Goal: Task Accomplishment & Management: Complete application form

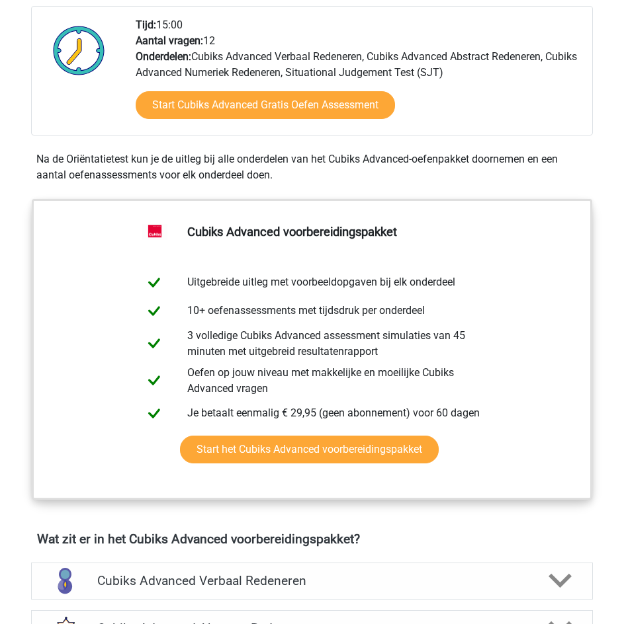
scroll to position [334, 0]
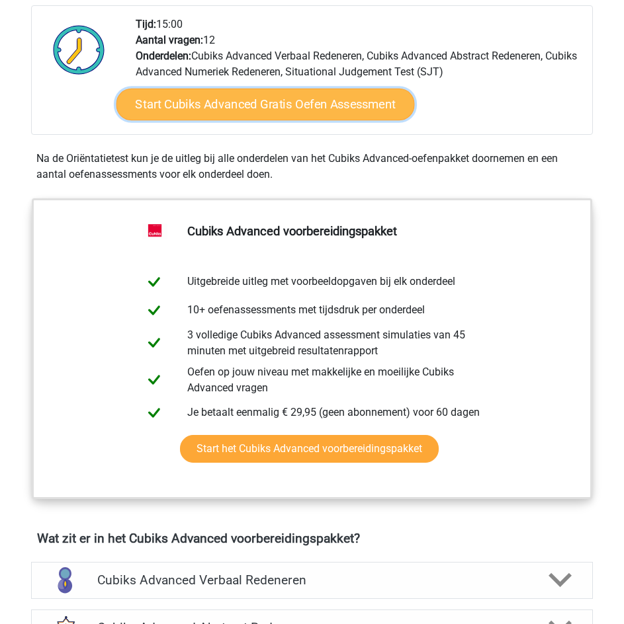
click at [193, 99] on link "Start Cubiks Advanced Gratis Oefen Assessment" at bounding box center [265, 104] width 298 height 32
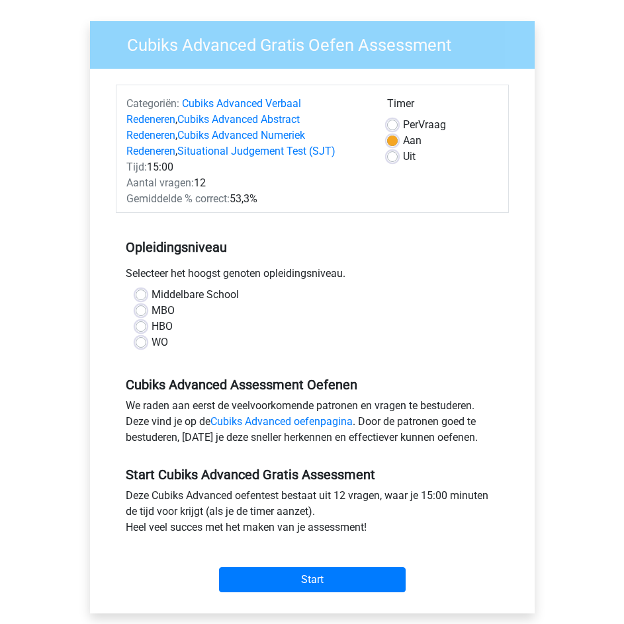
scroll to position [88, 0]
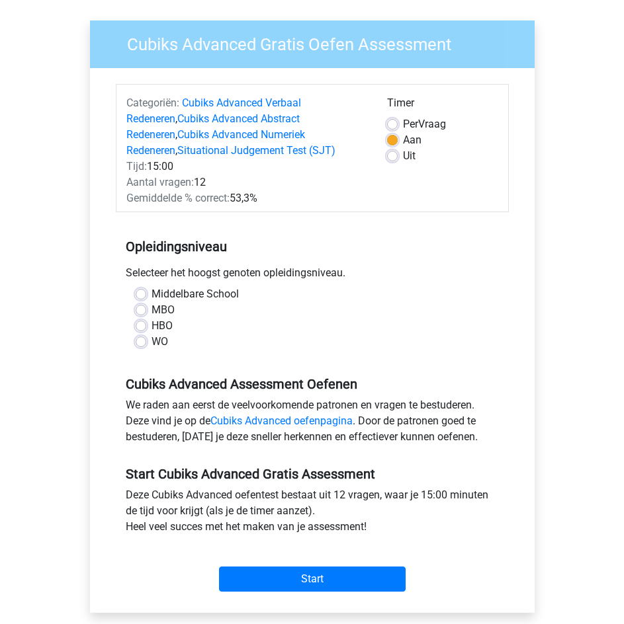
click at [151, 340] on label "WO" at bounding box center [159, 342] width 17 height 16
click at [140, 340] on input "WO" at bounding box center [141, 340] width 11 height 13
radio input "true"
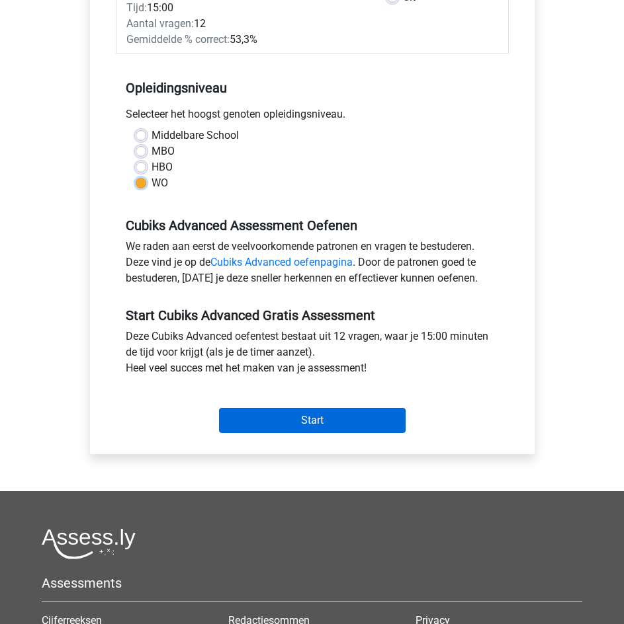
scroll to position [248, 0]
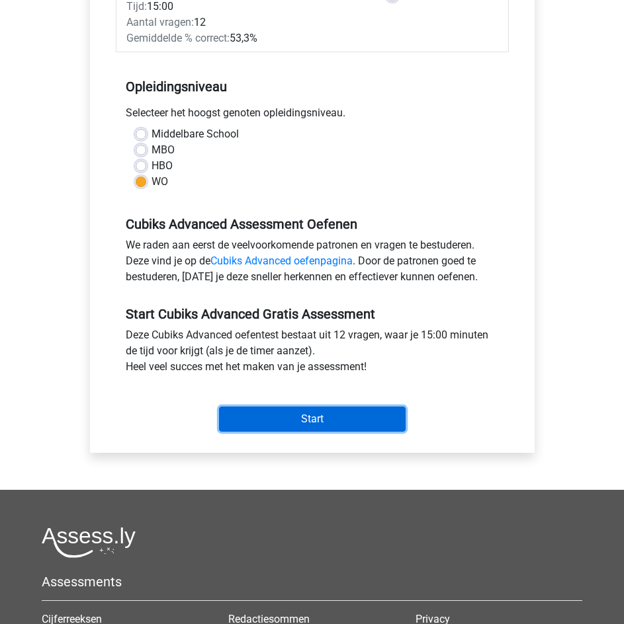
click at [278, 425] on input "Start" at bounding box center [312, 419] width 187 height 25
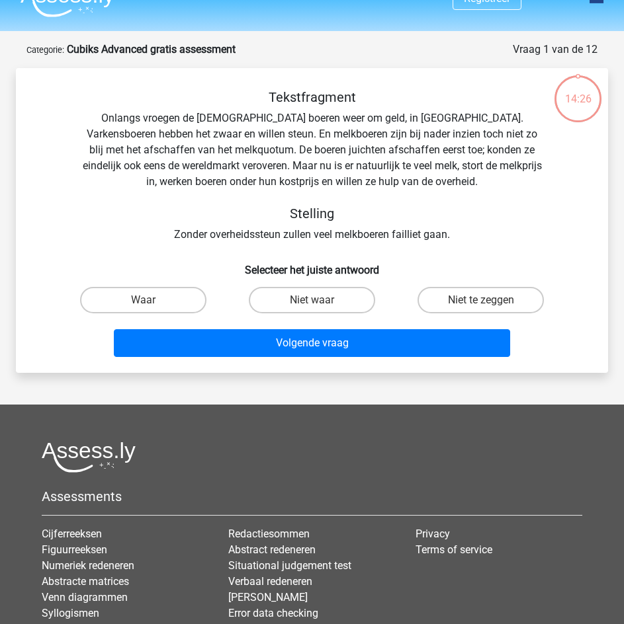
scroll to position [25, 0]
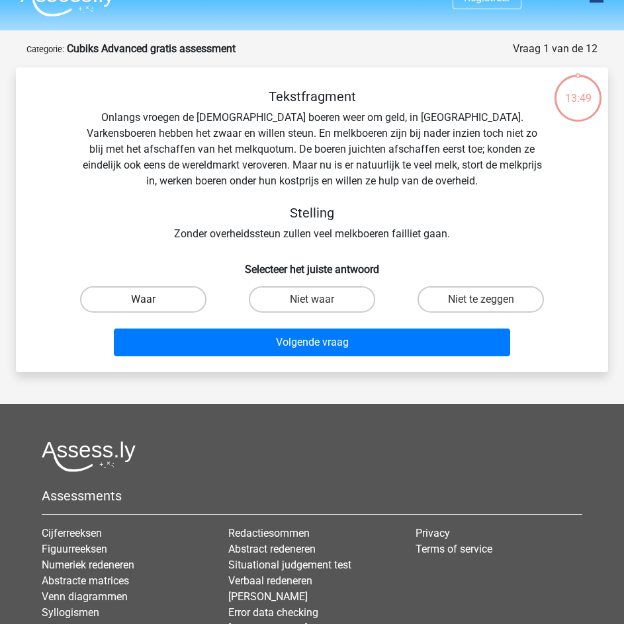
click at [141, 303] on label "Waar" at bounding box center [143, 299] width 126 height 26
click at [144, 303] on input "Waar" at bounding box center [148, 304] width 9 height 9
radio input "true"
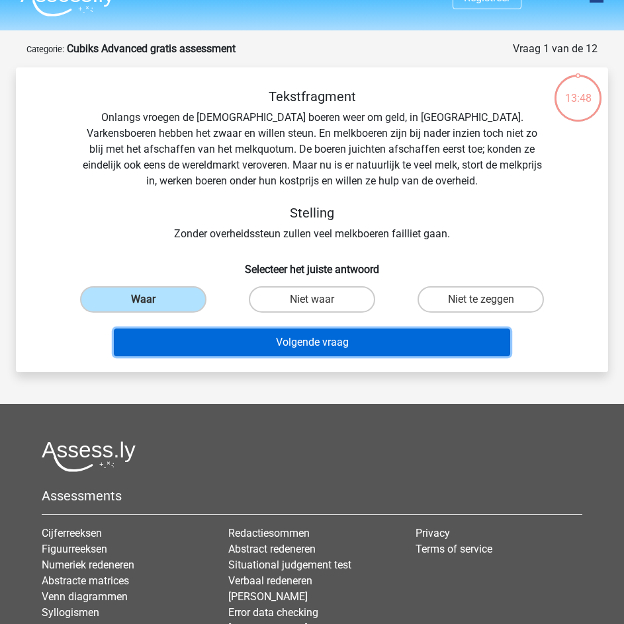
click at [223, 353] on button "Volgende vraag" at bounding box center [312, 343] width 396 height 28
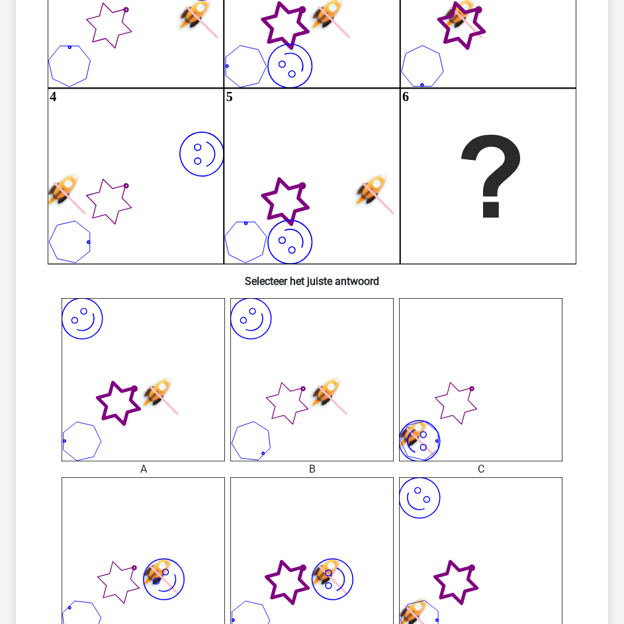
scroll to position [242, 0]
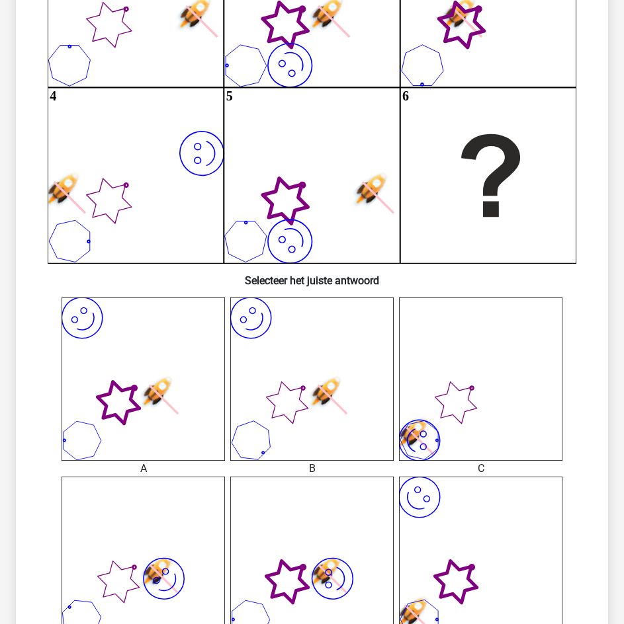
click at [142, 381] on icon "image/svg+xml" at bounding box center [143, 379] width 163 height 163
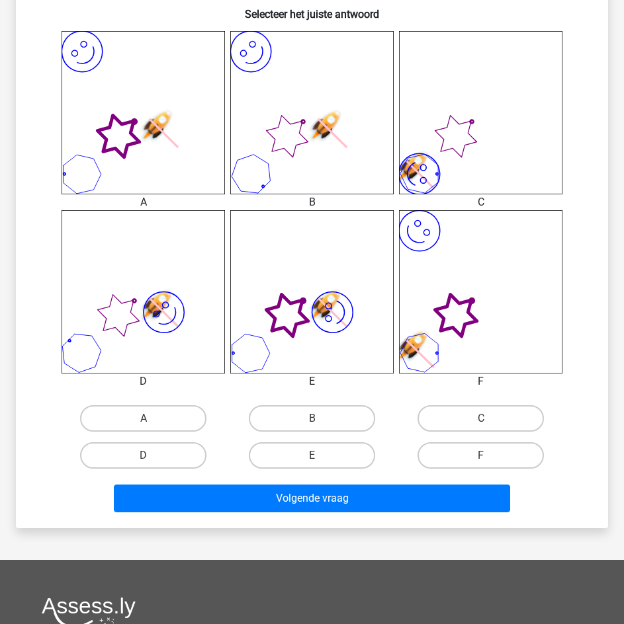
scroll to position [517, 0]
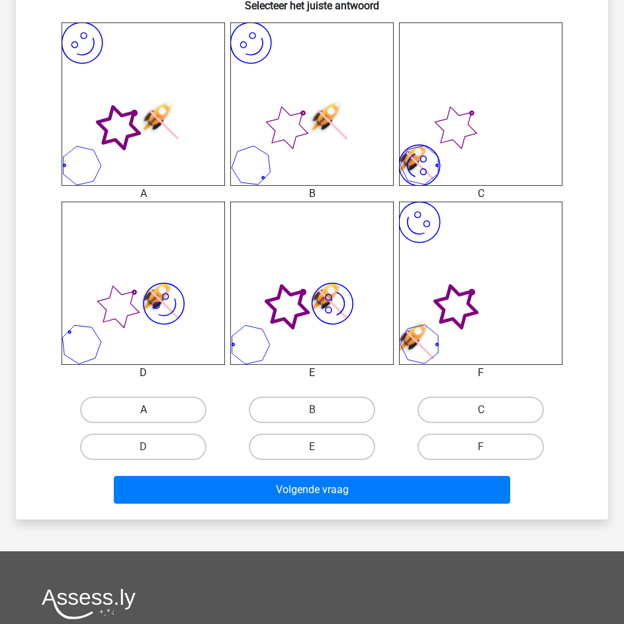
click at [144, 409] on label "A" at bounding box center [143, 410] width 126 height 26
click at [144, 410] on input "A" at bounding box center [148, 414] width 9 height 9
radio input "true"
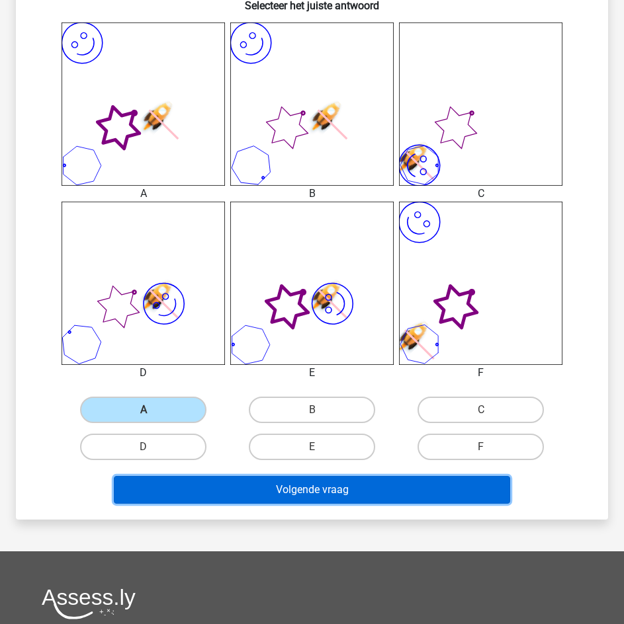
click at [222, 485] on button "Volgende vraag" at bounding box center [312, 490] width 396 height 28
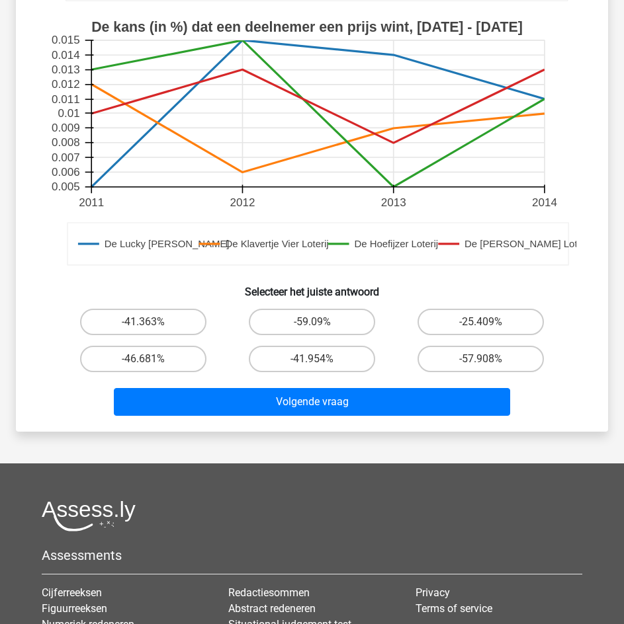
scroll to position [426, 0]
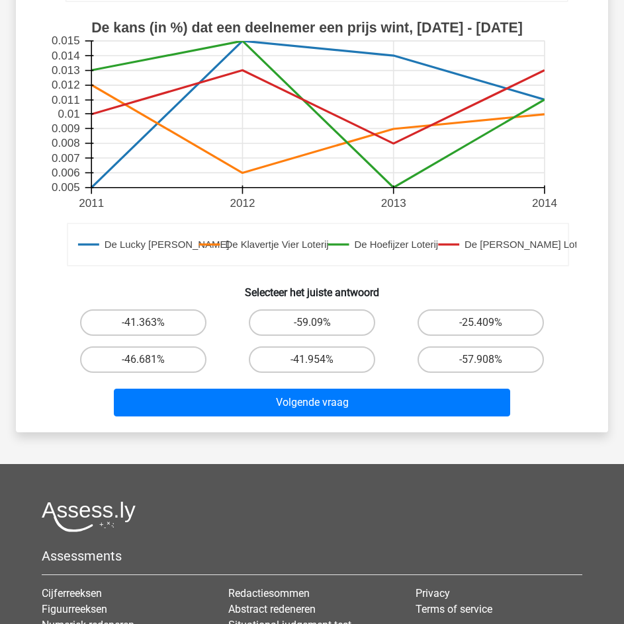
click at [368, 388] on div "Volgende vraag" at bounding box center [312, 400] width 550 height 44
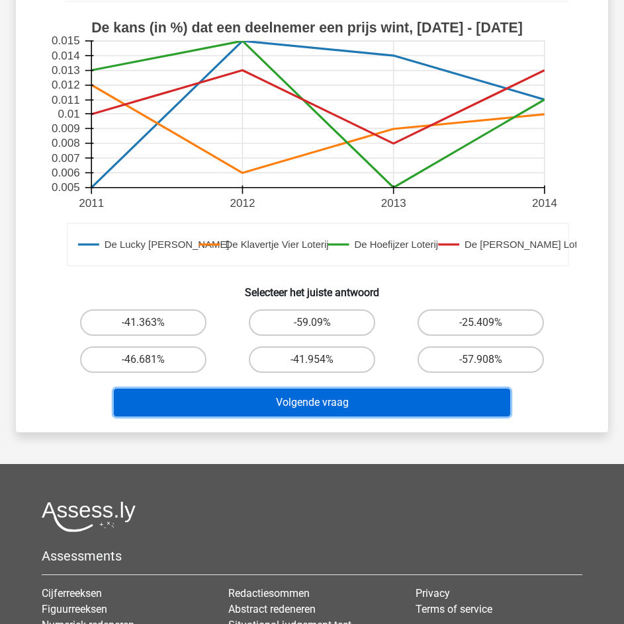
click at [368, 396] on button "Volgende vraag" at bounding box center [312, 403] width 396 height 28
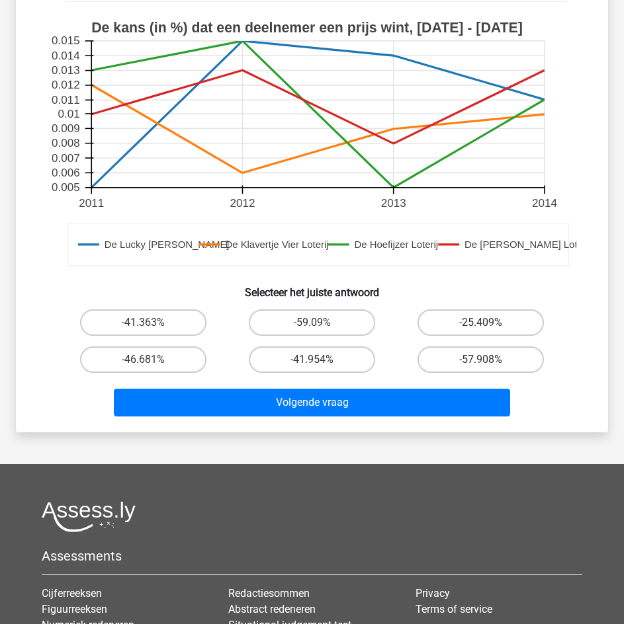
click at [61, 310] on div "-41.363%" at bounding box center [143, 322] width 169 height 37
click at [194, 329] on label "-41.363%" at bounding box center [143, 323] width 126 height 26
click at [152, 329] on input "-41.363%" at bounding box center [148, 327] width 9 height 9
radio input "true"
click at [233, 418] on div "Volgende vraag" at bounding box center [312, 405] width 506 height 33
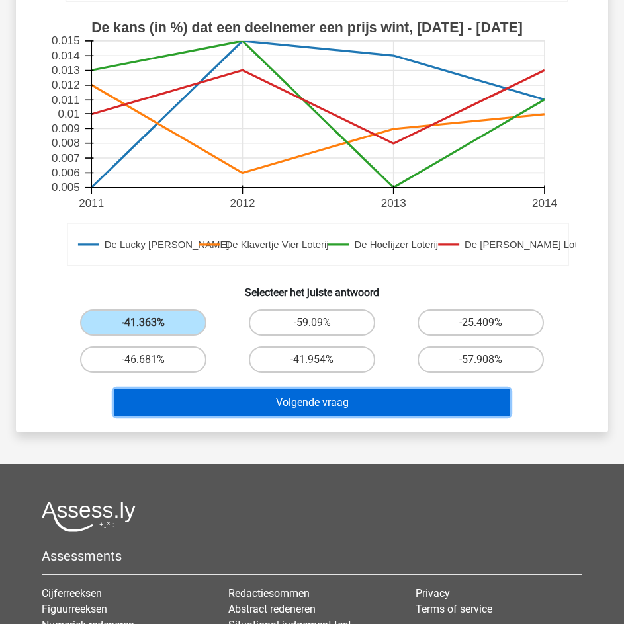
click at [231, 411] on button "Volgende vraag" at bounding box center [312, 403] width 396 height 28
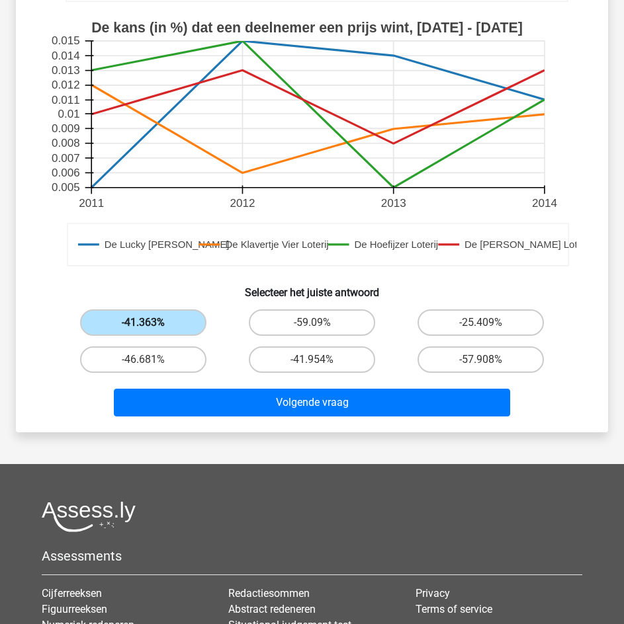
click at [126, 319] on label "-41.363%" at bounding box center [143, 323] width 126 height 26
click at [144, 323] on input "-41.363%" at bounding box center [148, 327] width 9 height 9
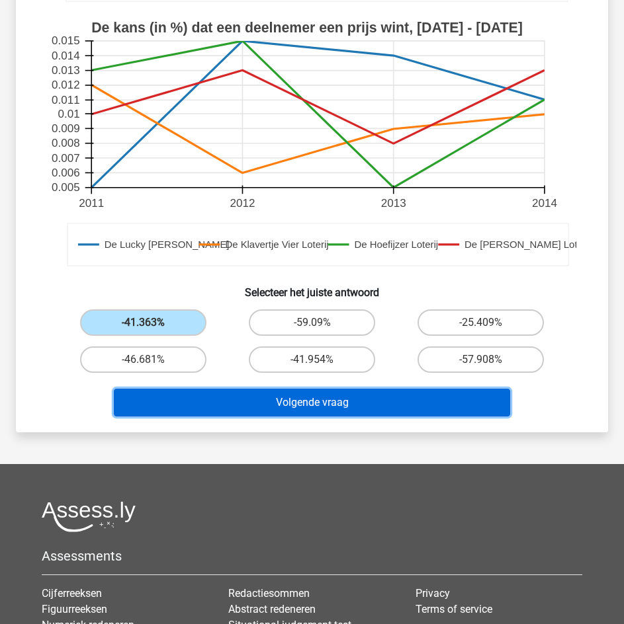
click at [216, 410] on button "Volgende vraag" at bounding box center [312, 403] width 396 height 28
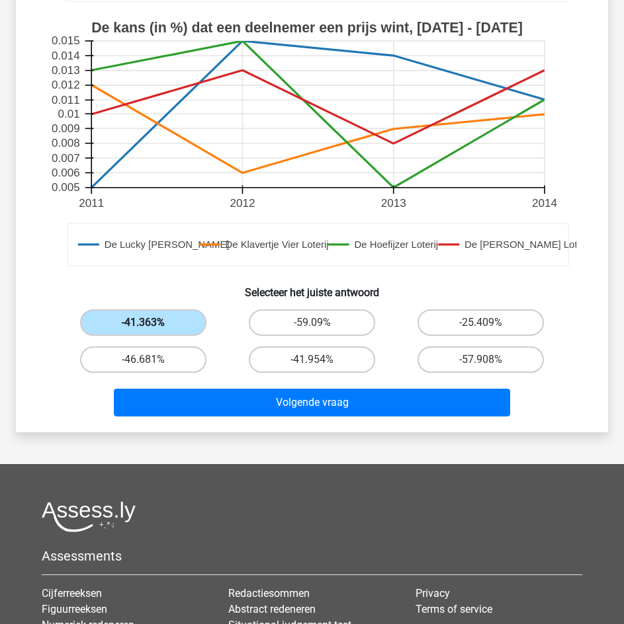
click at [136, 323] on label "-41.363%" at bounding box center [143, 323] width 126 height 26
click at [144, 323] on input "-41.363%" at bounding box center [148, 327] width 9 height 9
click at [136, 323] on label "-41.363%" at bounding box center [143, 323] width 126 height 26
click at [144, 323] on input "-41.363%" at bounding box center [148, 327] width 9 height 9
click at [136, 323] on label "-41.363%" at bounding box center [143, 323] width 126 height 26
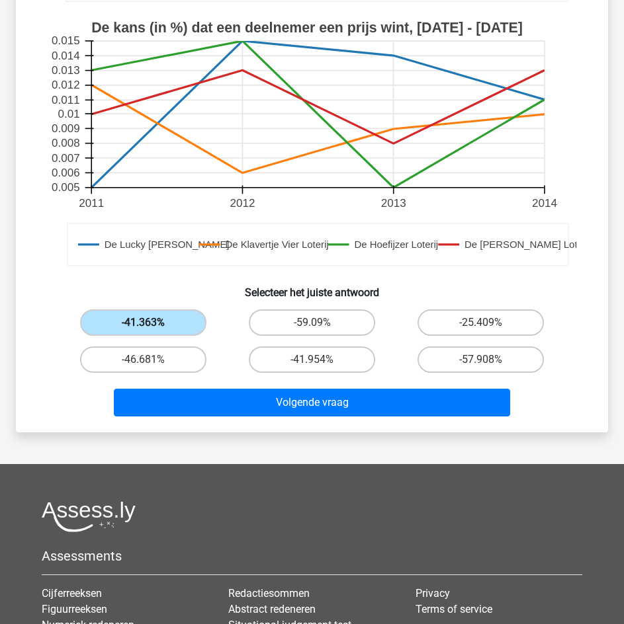
click at [144, 323] on input "-41.363%" at bounding box center [148, 327] width 9 height 9
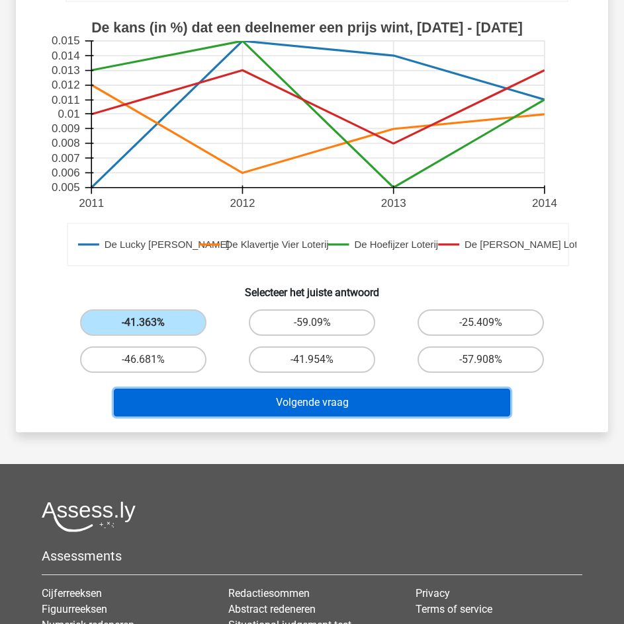
click at [204, 399] on button "Volgende vraag" at bounding box center [312, 403] width 396 height 28
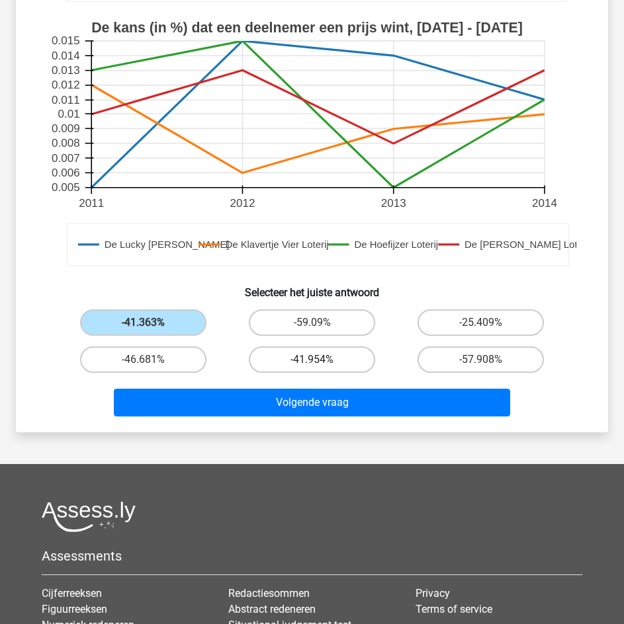
click at [279, 365] on label "-41.954%" at bounding box center [312, 360] width 126 height 26
click at [312, 365] on input "-41.954%" at bounding box center [316, 364] width 9 height 9
radio input "true"
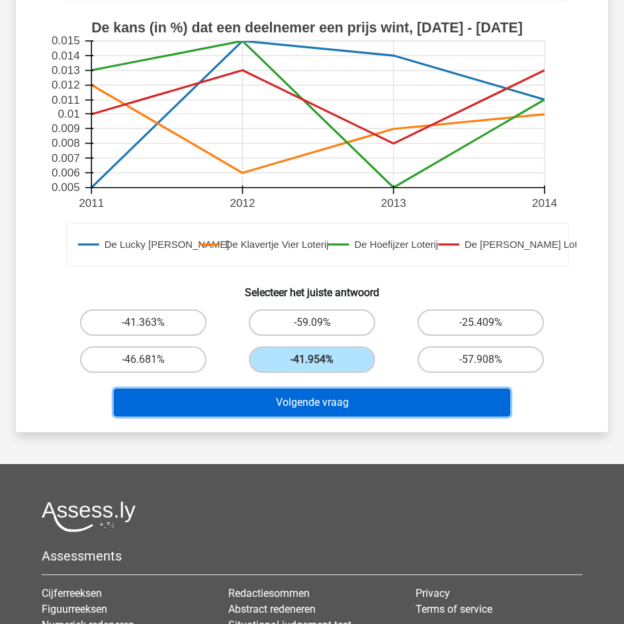
click at [242, 398] on button "Volgende vraag" at bounding box center [312, 403] width 396 height 28
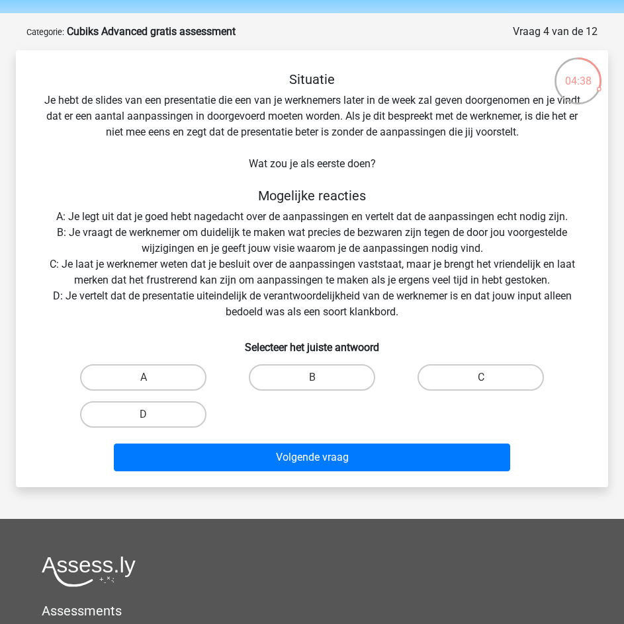
scroll to position [43, 0]
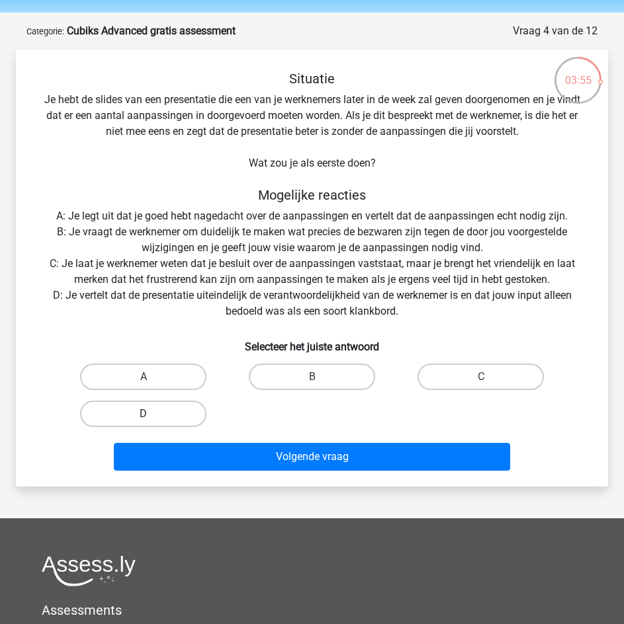
click at [161, 404] on label "D" at bounding box center [143, 414] width 126 height 26
click at [152, 414] on input "D" at bounding box center [148, 418] width 9 height 9
radio input "true"
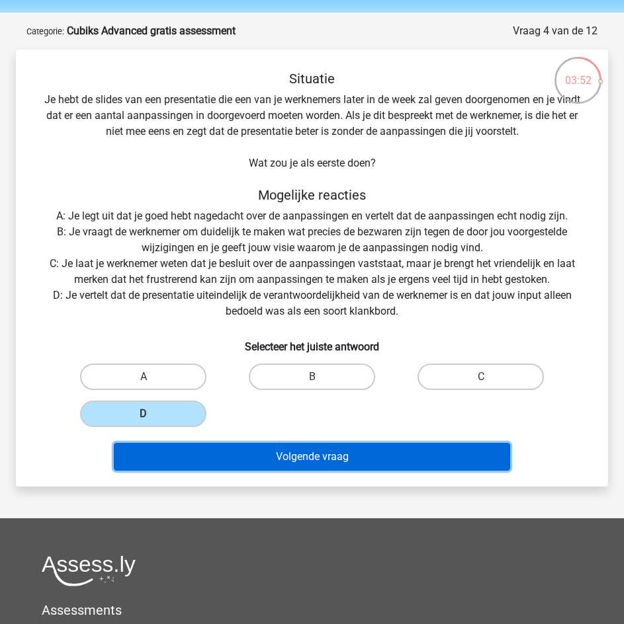
click at [280, 454] on button "Volgende vraag" at bounding box center [312, 457] width 396 height 28
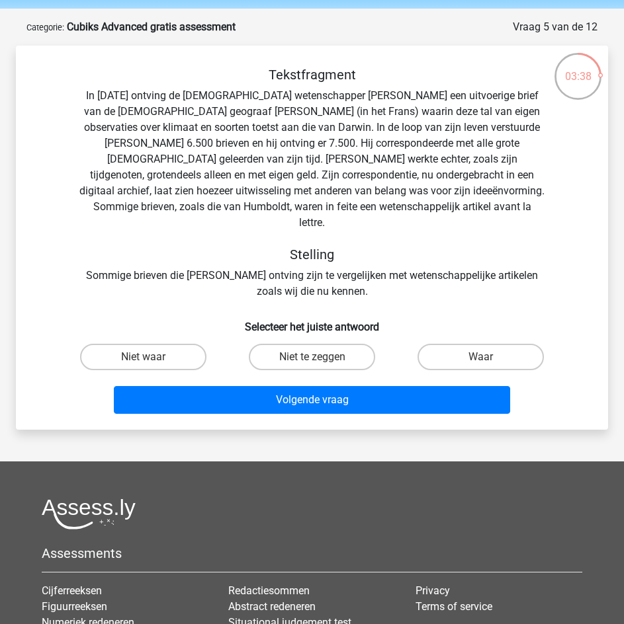
scroll to position [46, 0]
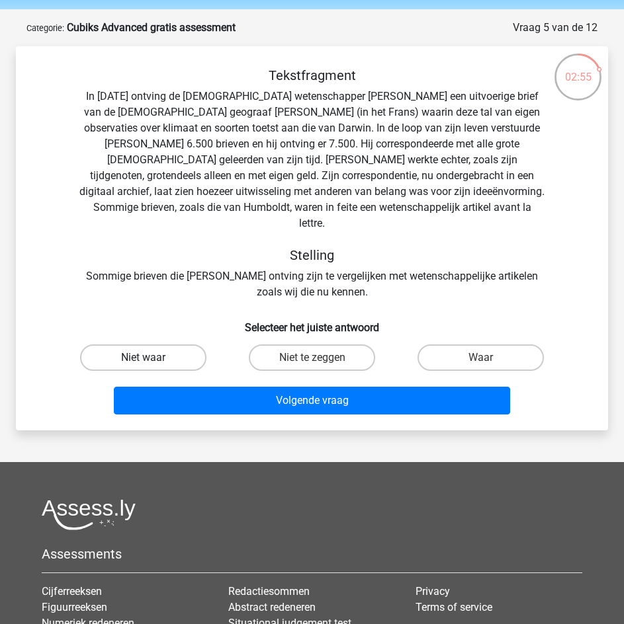
click at [150, 345] on label "Niet waar" at bounding box center [143, 358] width 126 height 26
click at [150, 358] on input "Niet waar" at bounding box center [148, 362] width 9 height 9
radio input "true"
click at [432, 345] on label "Waar" at bounding box center [480, 358] width 126 height 26
click at [481, 358] on input "Waar" at bounding box center [485, 362] width 9 height 9
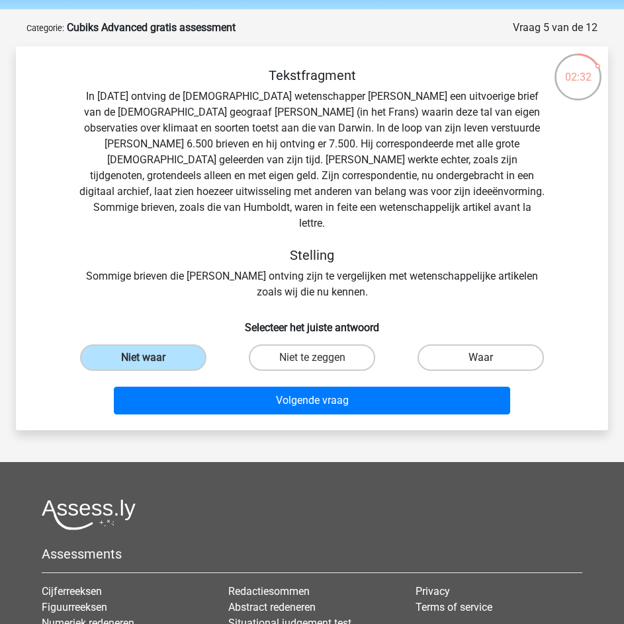
radio input "true"
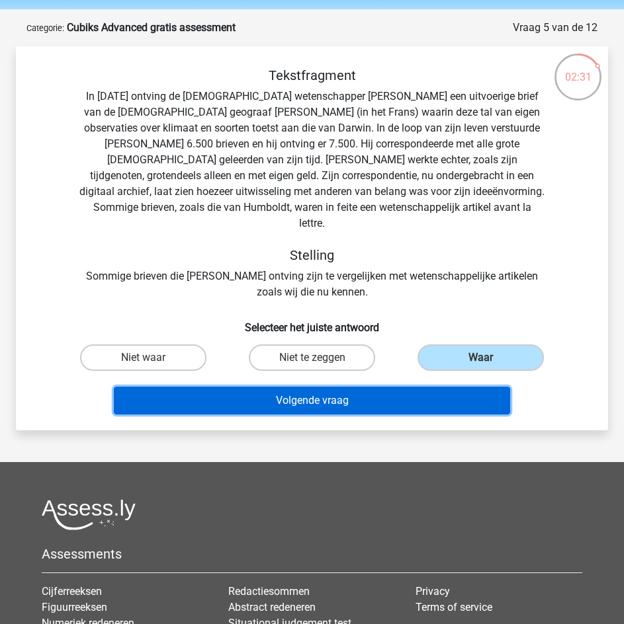
click at [315, 387] on button "Volgende vraag" at bounding box center [312, 401] width 396 height 28
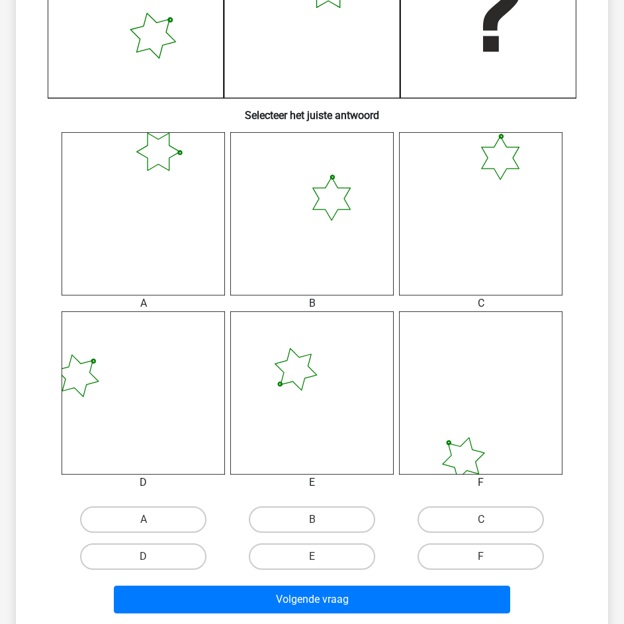
scroll to position [407, 0]
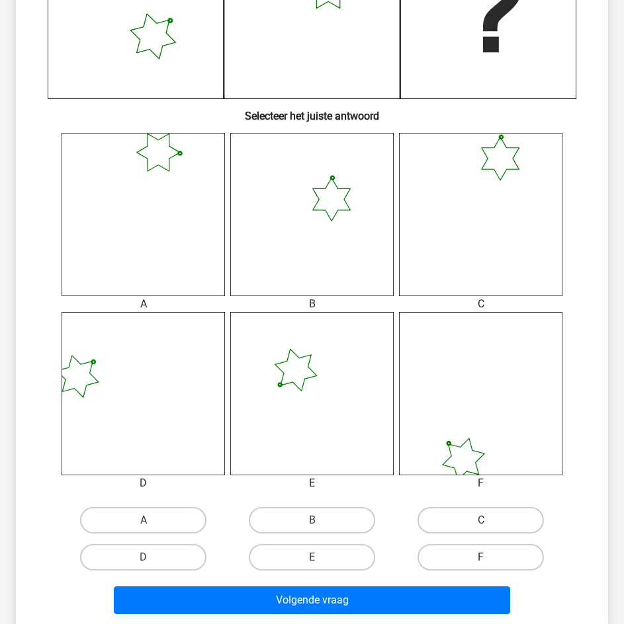
click at [453, 550] on label "F" at bounding box center [480, 557] width 126 height 26
click at [481, 558] on input "F" at bounding box center [485, 562] width 9 height 9
radio input "true"
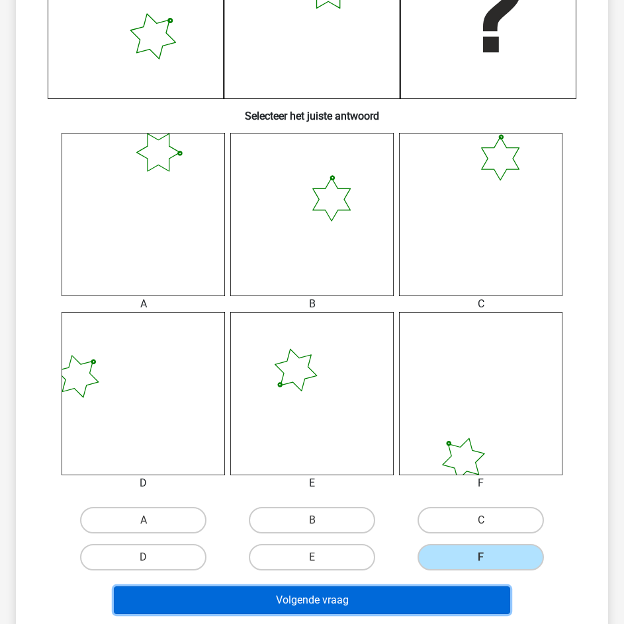
click at [384, 595] on button "Volgende vraag" at bounding box center [312, 601] width 396 height 28
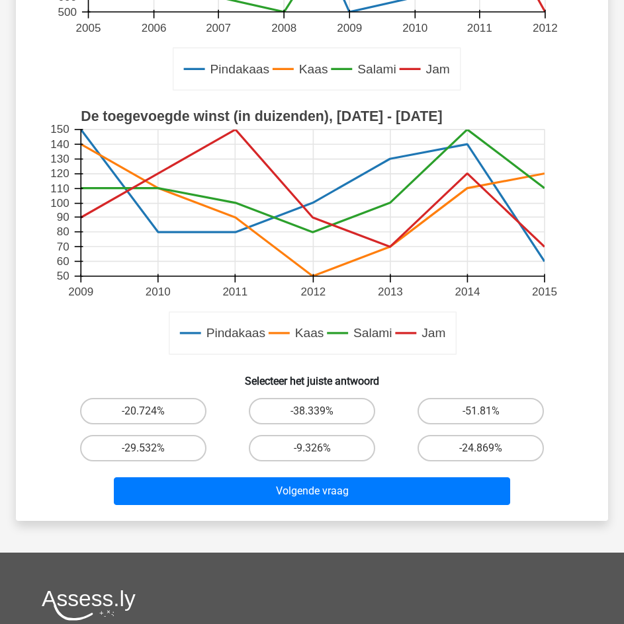
scroll to position [338, 0]
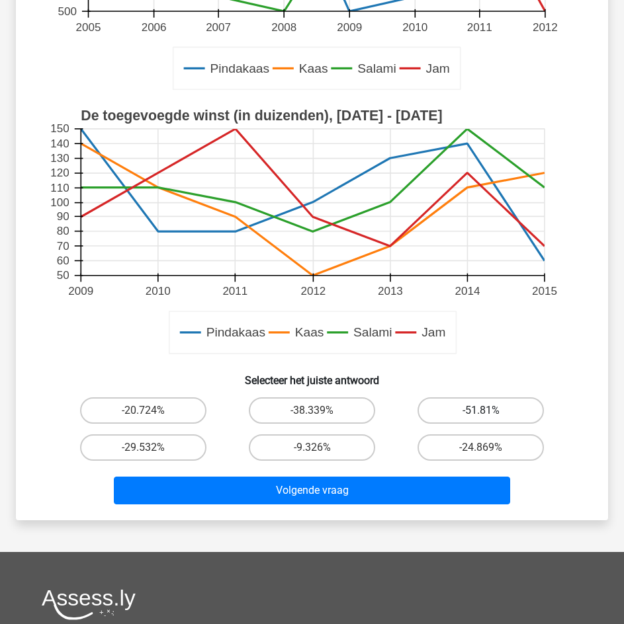
click at [454, 415] on label "-51.81%" at bounding box center [480, 411] width 126 height 26
click at [481, 415] on input "-51.81%" at bounding box center [485, 415] width 9 height 9
radio input "true"
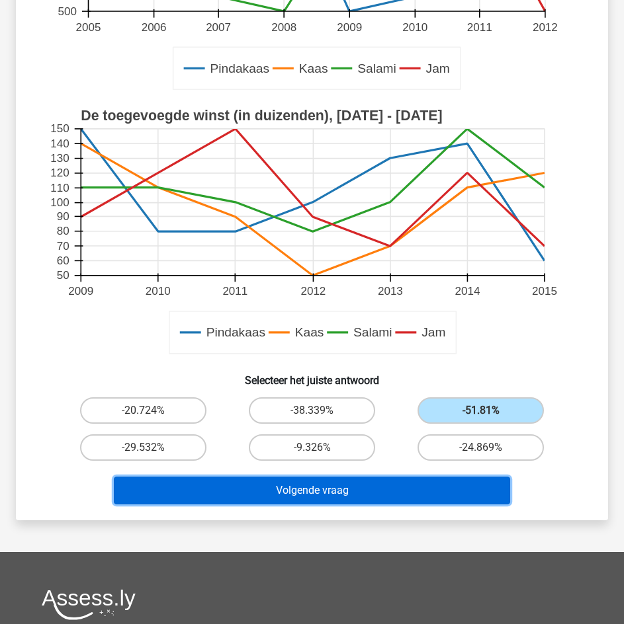
click at [305, 489] on button "Volgende vraag" at bounding box center [312, 491] width 396 height 28
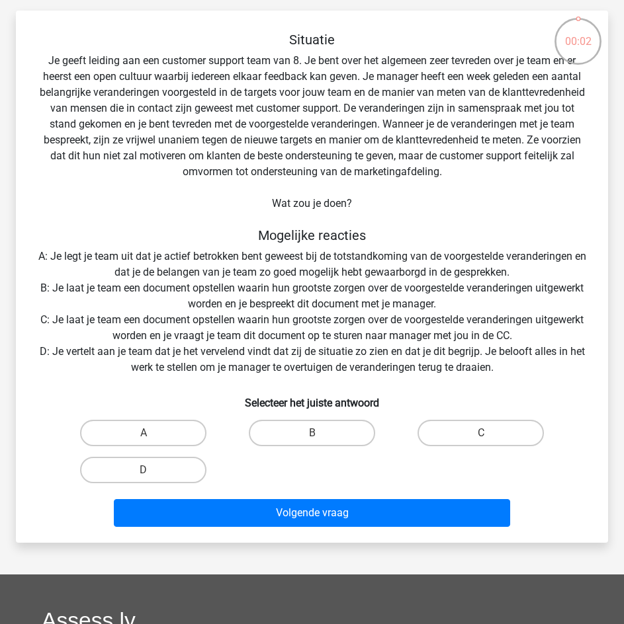
scroll to position [83, 0]
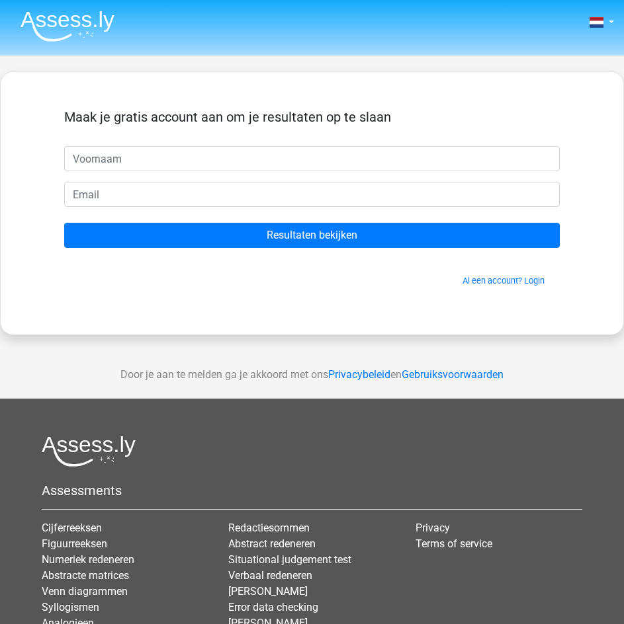
click at [82, 155] on input "text" at bounding box center [311, 158] width 495 height 25
type input "lena"
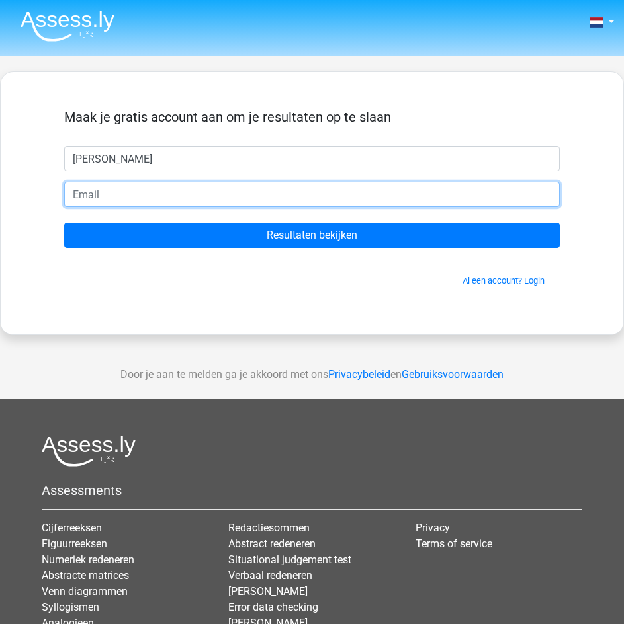
click at [132, 193] on input "email" at bounding box center [311, 194] width 495 height 25
type input "lena.trotereau@gmail.com"
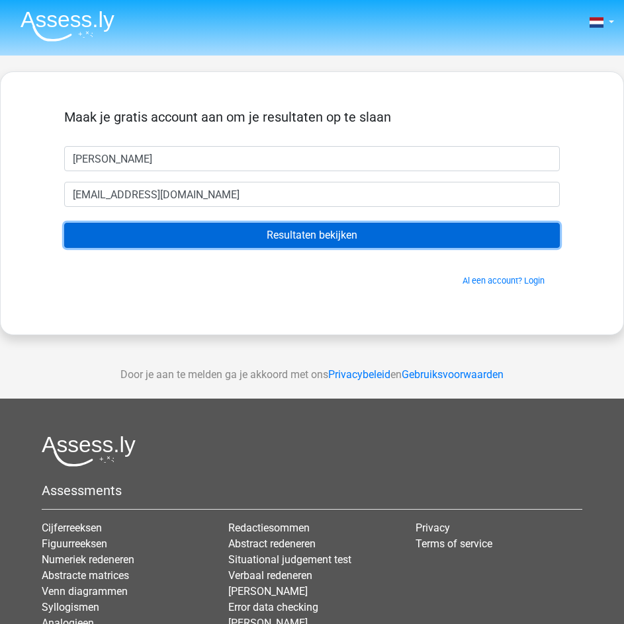
click at [146, 235] on input "Resultaten bekijken" at bounding box center [311, 235] width 495 height 25
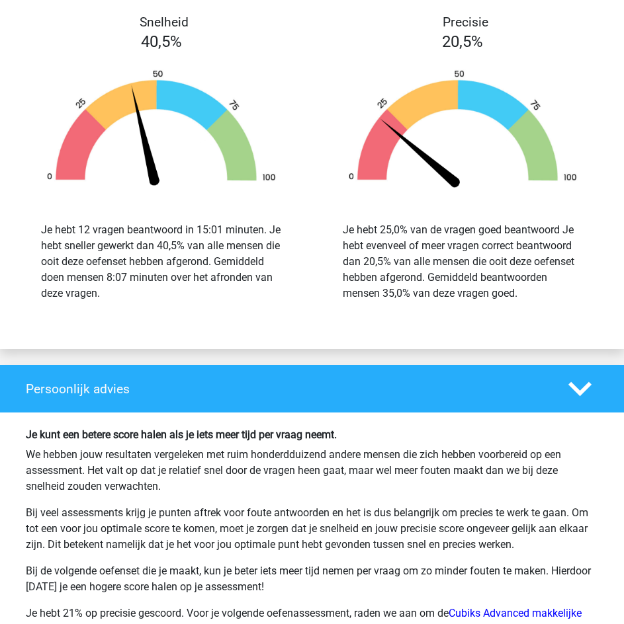
scroll to position [2259, 0]
